Goal: Transaction & Acquisition: Purchase product/service

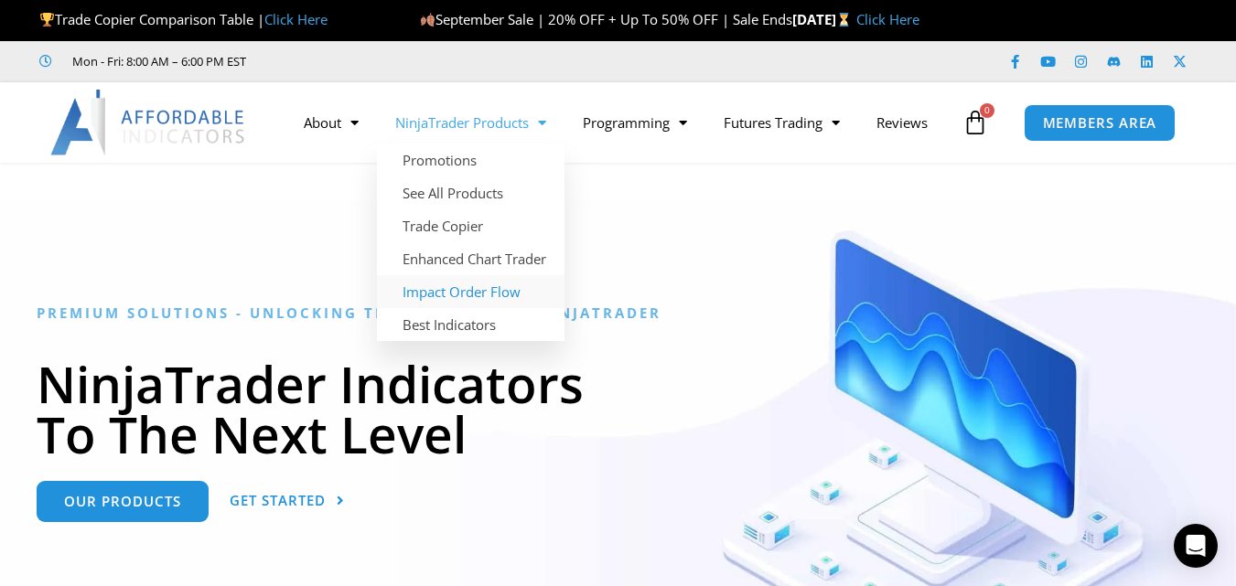
click at [457, 292] on link "Impact Order Flow" at bounding box center [470, 291] width 187 height 33
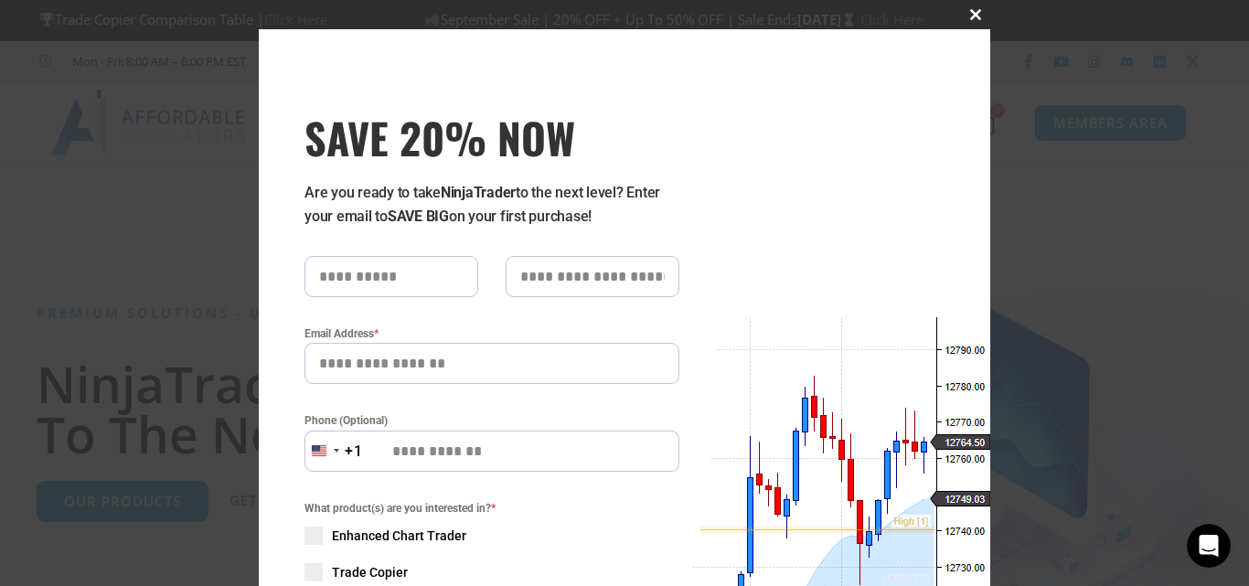
click at [970, 9] on span at bounding box center [975, 14] width 29 height 11
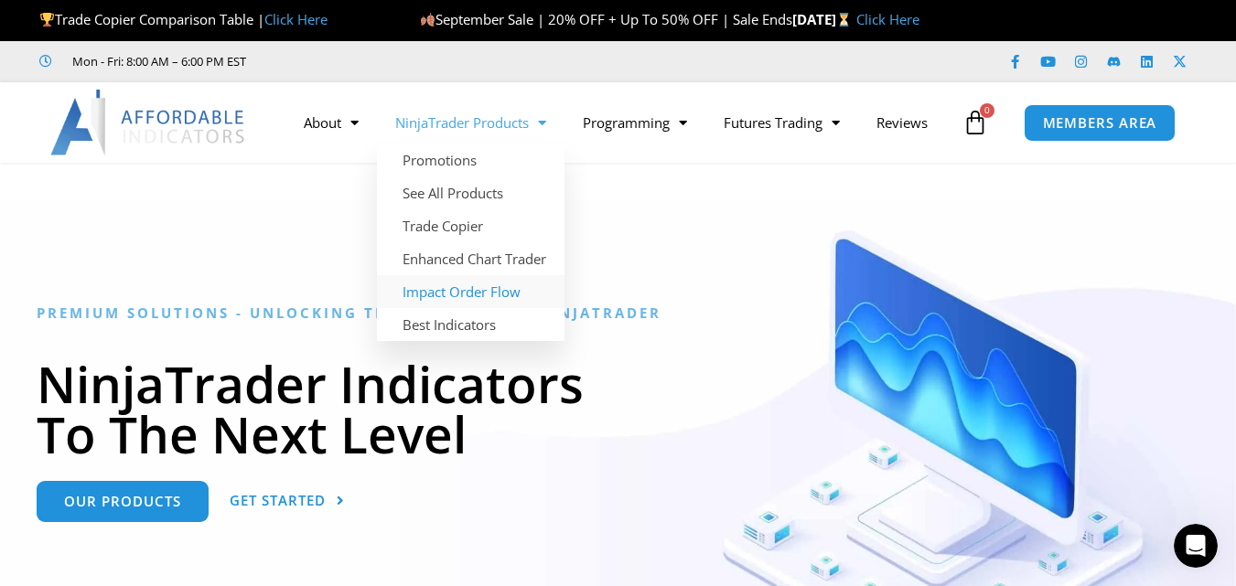
click at [452, 289] on link "Impact Order Flow" at bounding box center [470, 291] width 187 height 33
click at [453, 192] on link "See All Products" at bounding box center [470, 193] width 187 height 33
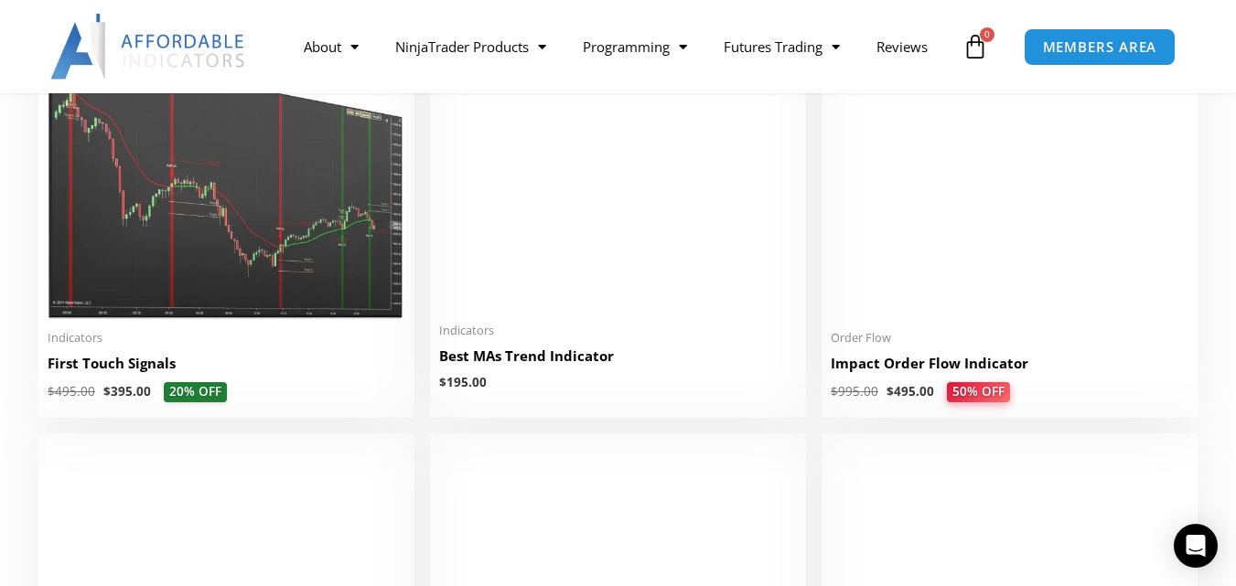
scroll to position [3089, 0]
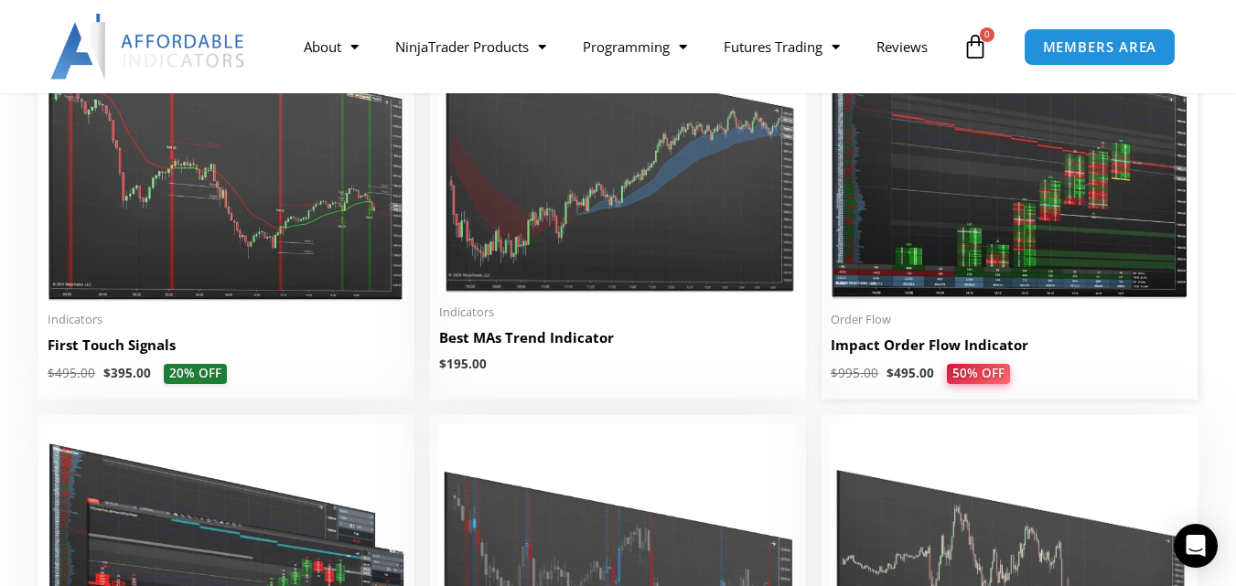
click at [958, 241] on img at bounding box center [1009, 147] width 358 height 307
